Goal: Task Accomplishment & Management: Manage account settings

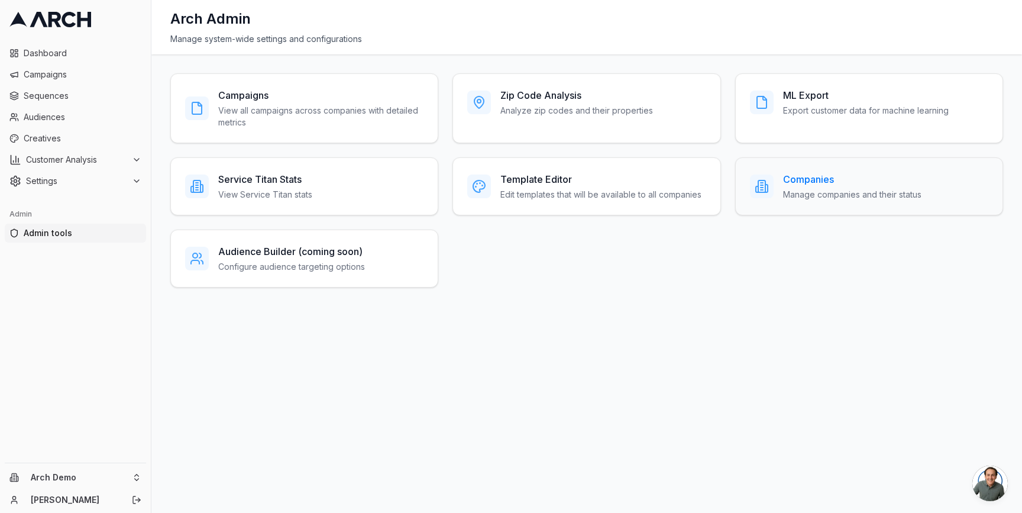
click at [824, 180] on h3 "Companies" at bounding box center [852, 179] width 138 height 14
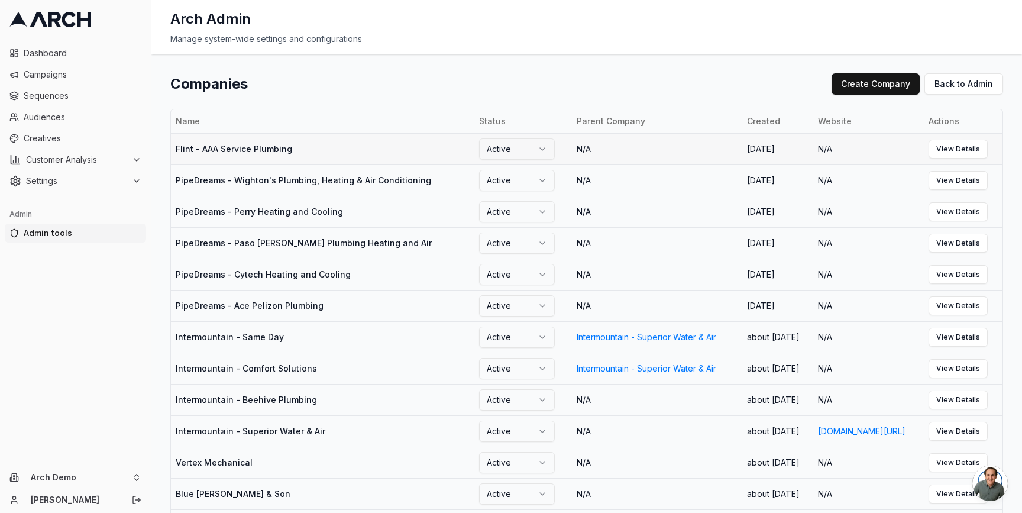
click at [202, 149] on td "Flint - AAA Service Plumbing" at bounding box center [323, 148] width 304 height 31
click at [952, 147] on link "View Details" at bounding box center [958, 149] width 59 height 19
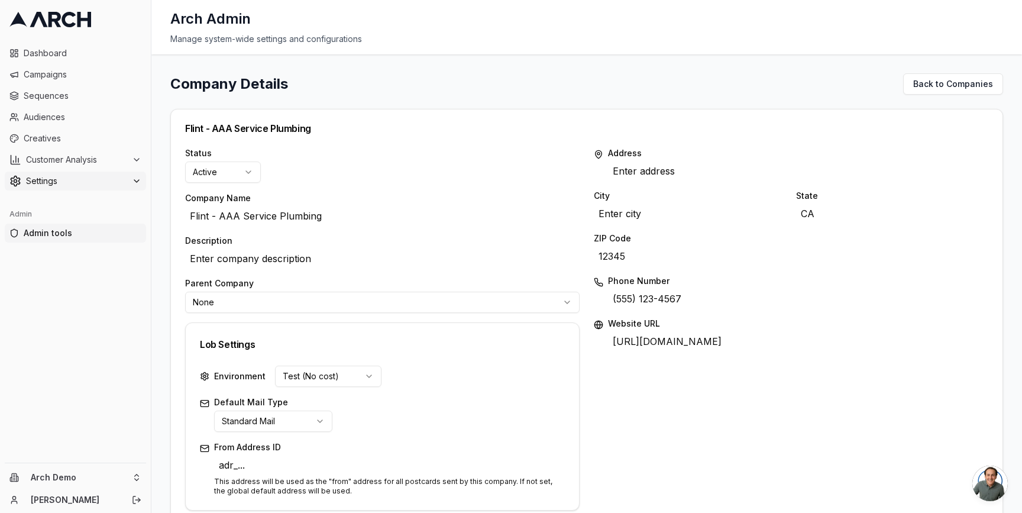
click at [123, 179] on span "Settings" at bounding box center [76, 181] width 101 height 12
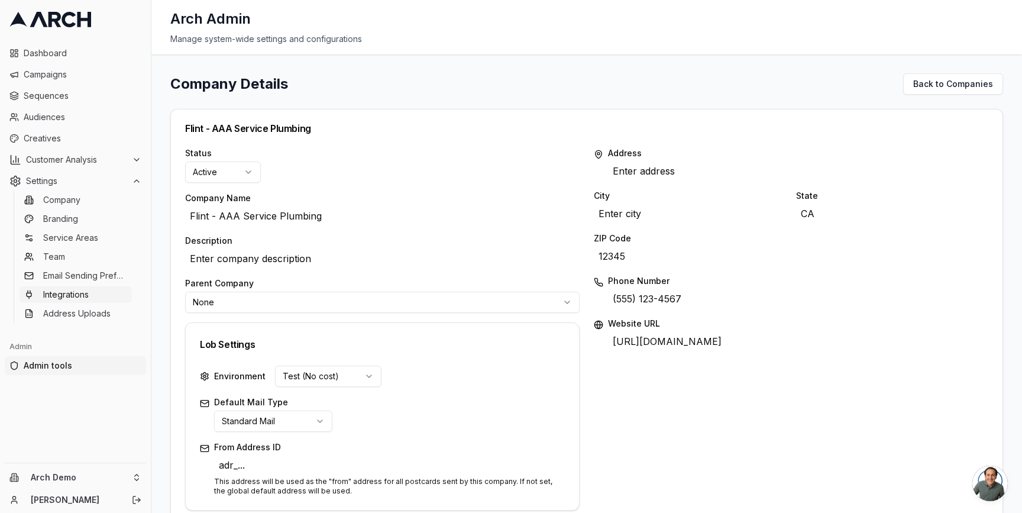
click at [105, 292] on link "Integrations" at bounding box center [76, 294] width 112 height 17
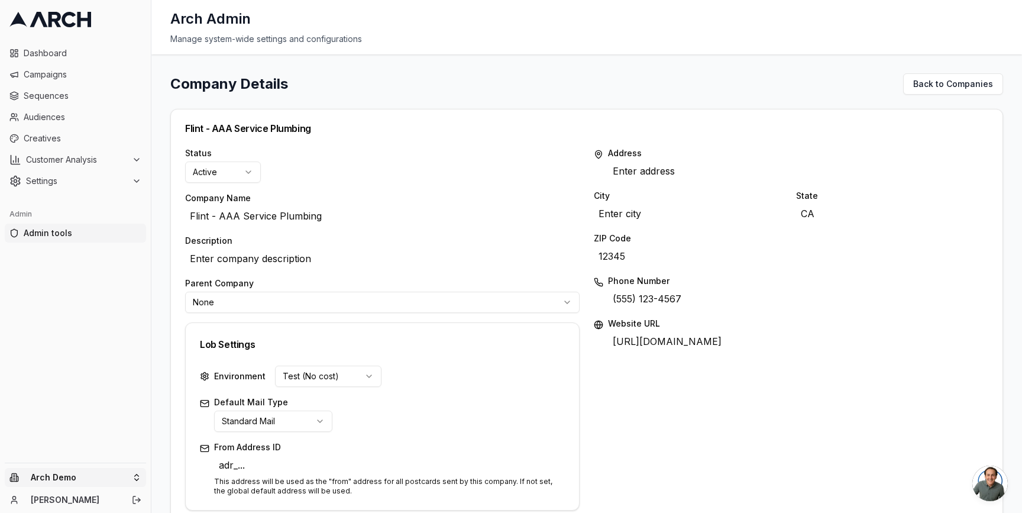
click at [133, 478] on html "Dashboard Campaigns Sequences Audiences Creatives Customer Analysis Settings Ad…" at bounding box center [511, 256] width 1022 height 513
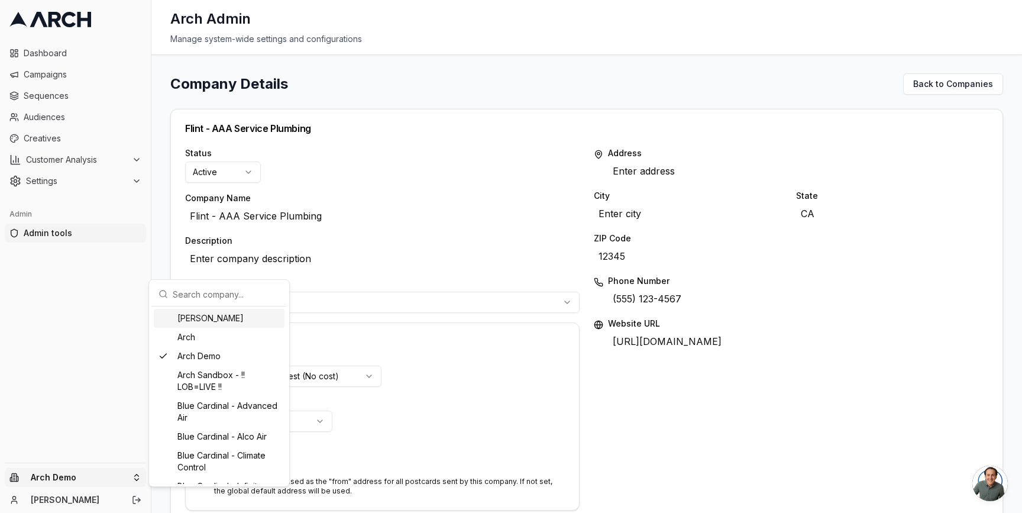
click at [240, 292] on input "text" at bounding box center [226, 294] width 107 height 24
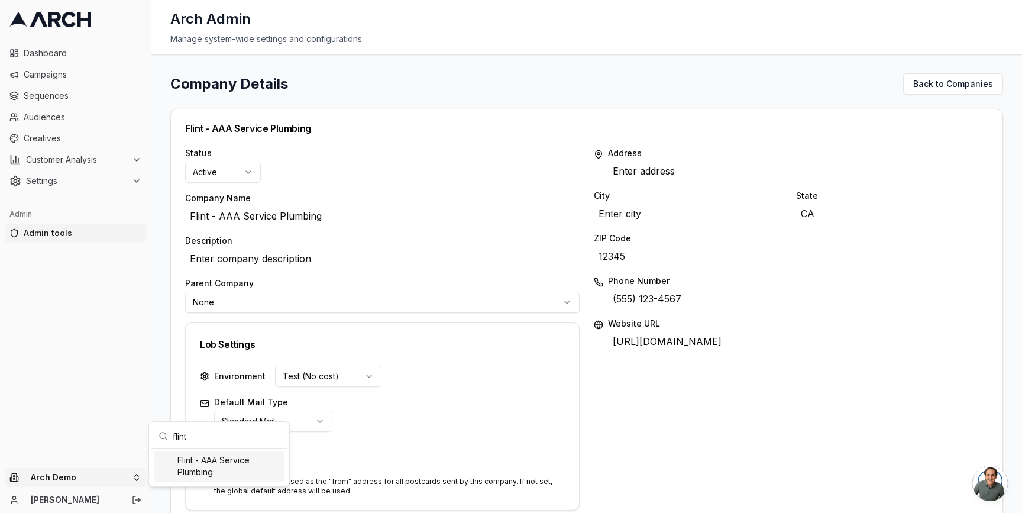
type input "flint"
click at [227, 463] on div "Flint - AAA Service Plumbing" at bounding box center [219, 466] width 131 height 31
